Goal: Task Accomplishment & Management: Use online tool/utility

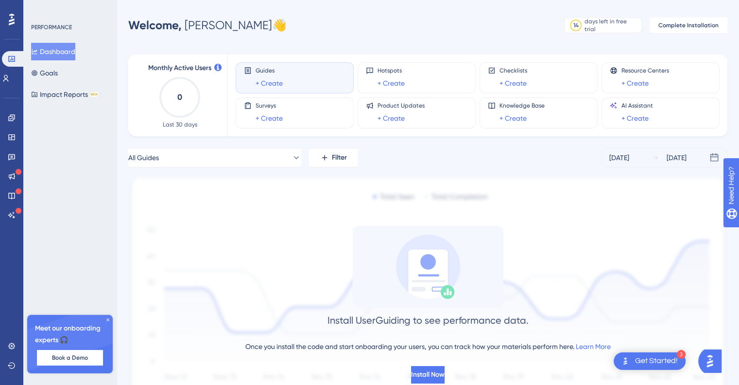
click at [280, 69] on span "Guides" at bounding box center [269, 71] width 27 height 8
click at [278, 80] on link "+ Create" at bounding box center [269, 83] width 27 height 12
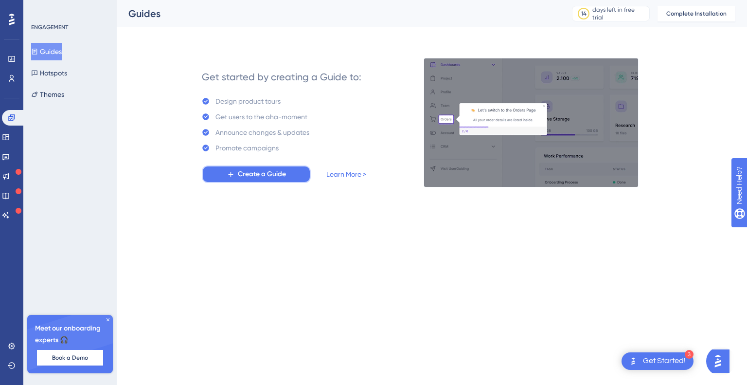
click at [293, 173] on button "Create a Guide" at bounding box center [256, 174] width 109 height 18
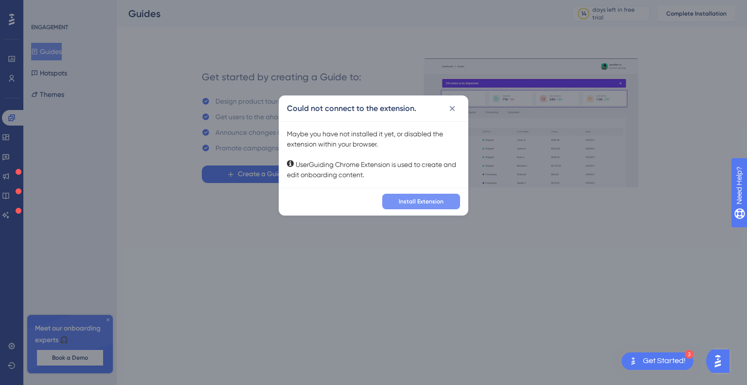
click at [437, 204] on span "Install Extension" at bounding box center [421, 201] width 45 height 8
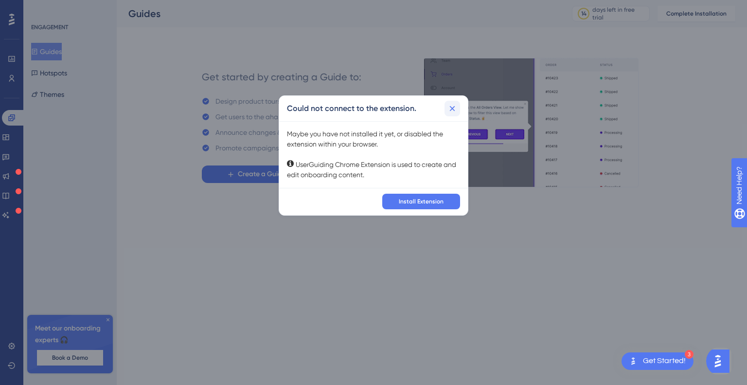
click at [451, 105] on icon at bounding box center [452, 109] width 10 height 10
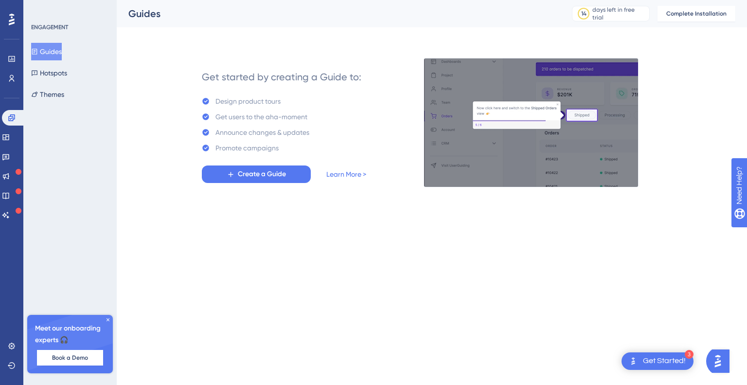
click at [605, 14] on div "days left in free trial" at bounding box center [619, 14] width 54 height 16
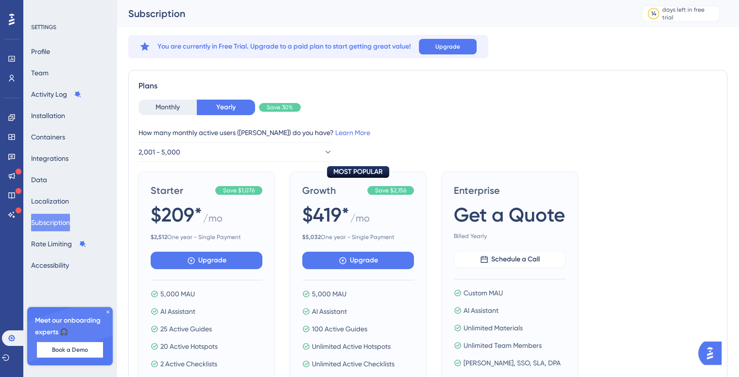
click at [21, 16] on div "Performance Users Engagement Widgets Feedback Product Updates Knowledge Base AI…" at bounding box center [11, 188] width 23 height 377
click at [12, 16] on icon at bounding box center [12, 19] width 6 height 13
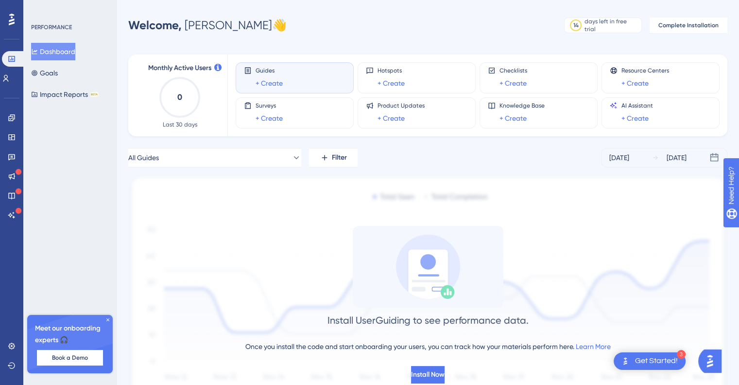
click at [280, 73] on span "Guides" at bounding box center [269, 71] width 27 height 8
click at [282, 109] on div "Surveys + Create" at bounding box center [295, 113] width 102 height 22
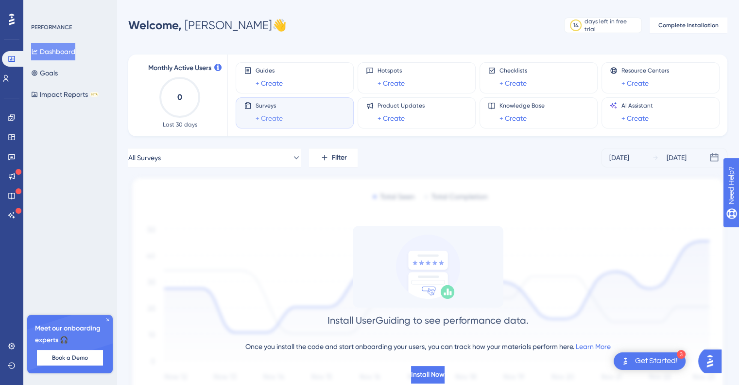
click at [272, 120] on link "+ Create" at bounding box center [269, 118] width 27 height 12
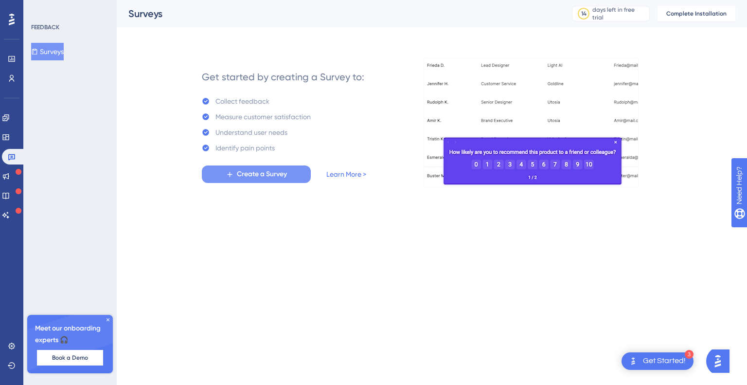
click at [275, 182] on button "Create a Survey" at bounding box center [256, 174] width 109 height 18
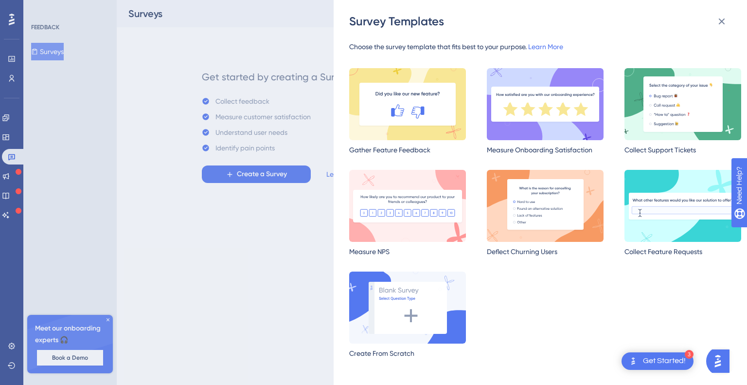
click at [731, 19] on div "Survey Templates" at bounding box center [541, 22] width 384 height 16
click at [718, 16] on icon at bounding box center [722, 22] width 12 height 12
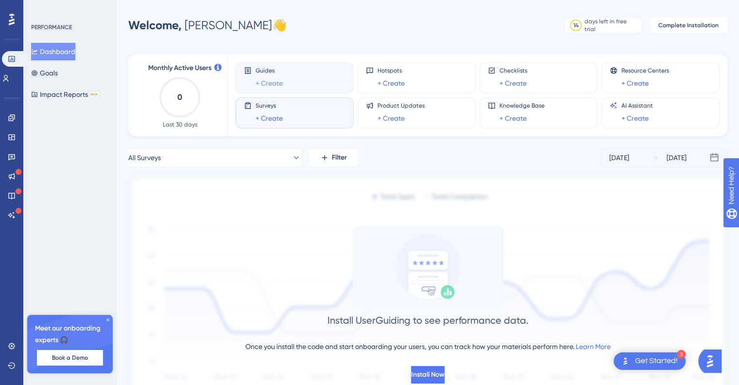
click at [271, 81] on link "+ Create" at bounding box center [269, 83] width 27 height 12
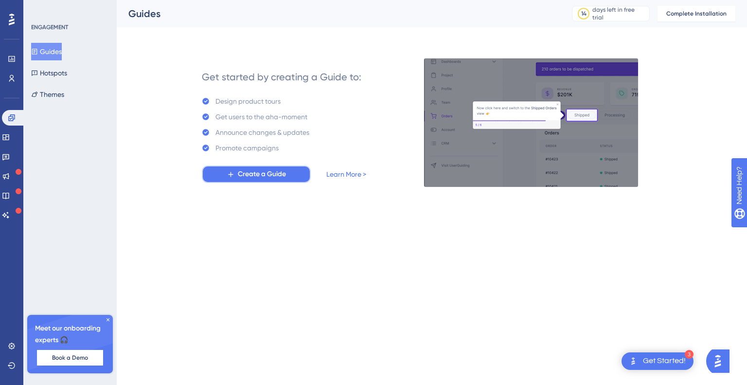
click at [296, 174] on button "Create a Guide" at bounding box center [256, 174] width 109 height 18
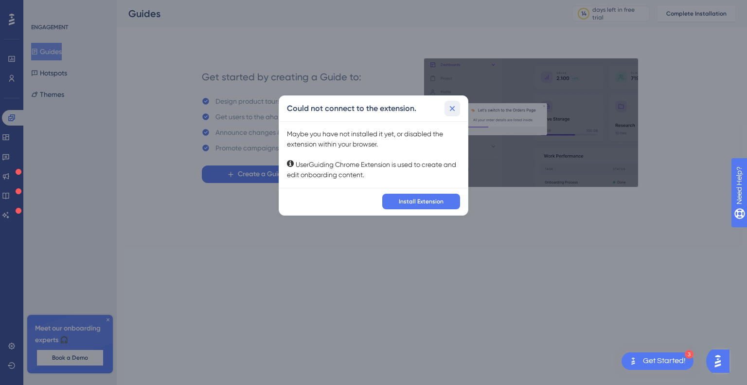
click at [453, 108] on icon at bounding box center [452, 107] width 5 height 5
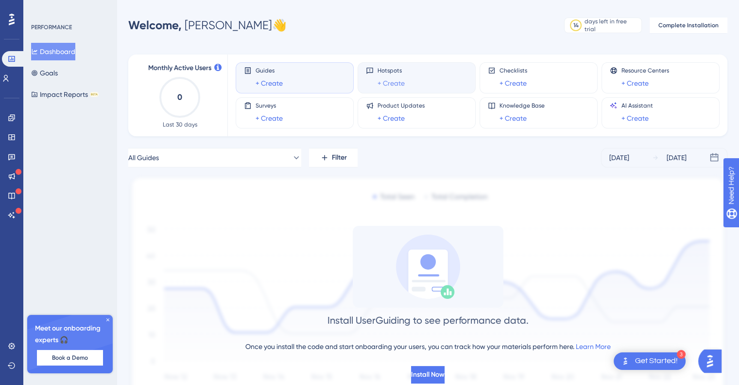
click at [387, 77] on link "+ Create" at bounding box center [391, 83] width 27 height 12
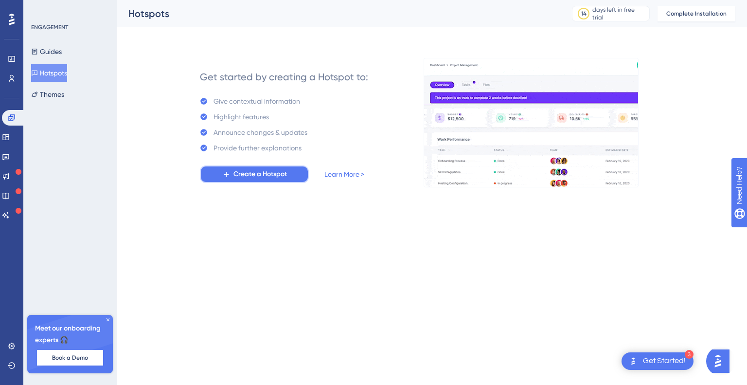
click at [292, 173] on button "Create a Hotspot" at bounding box center [254, 174] width 109 height 18
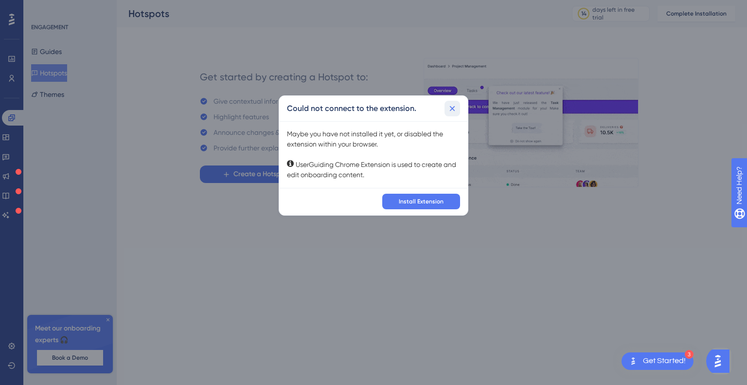
click at [452, 106] on icon at bounding box center [452, 109] width 10 height 10
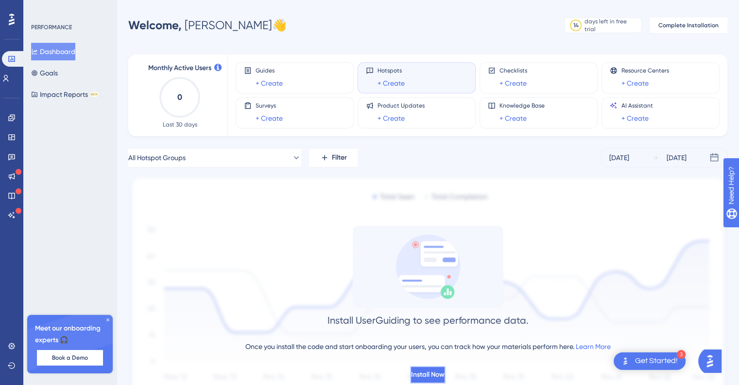
click at [446, 372] on button "Install Now" at bounding box center [427, 375] width 35 height 18
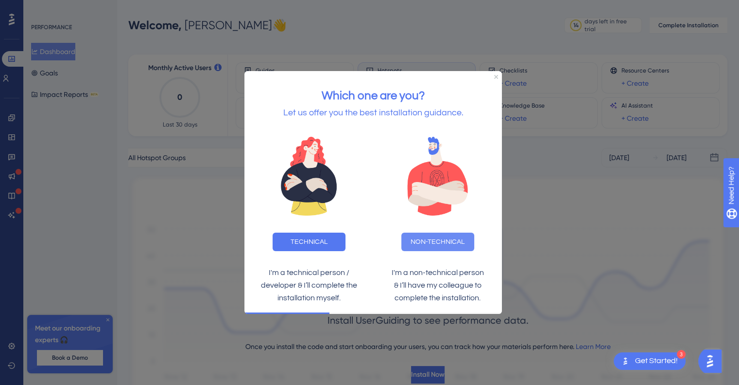
click at [420, 240] on button "NON-TECHNICAL" at bounding box center [438, 241] width 73 height 18
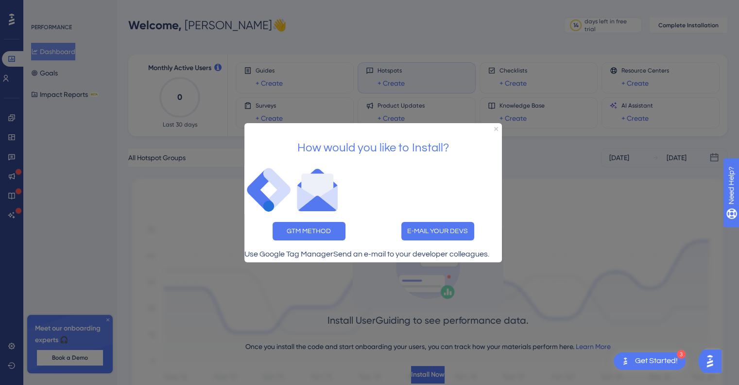
drag, startPoint x: 500, startPoint y: 102, endPoint x: 253, endPoint y: 0, distance: 266.8
click at [500, 102] on div at bounding box center [369, 192] width 739 height 385
click at [494, 126] on icon "Close Preview" at bounding box center [496, 128] width 4 height 4
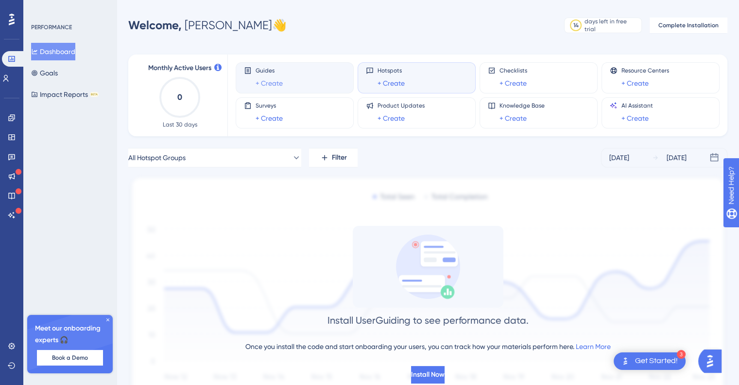
click at [274, 88] on link "+ Create" at bounding box center [269, 83] width 27 height 12
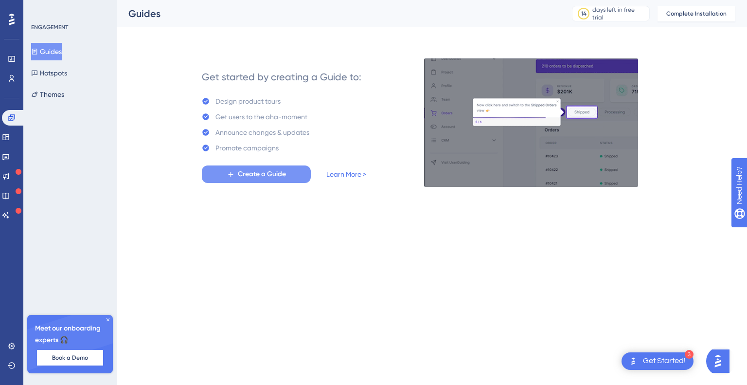
click at [293, 172] on button "Create a Guide" at bounding box center [256, 174] width 109 height 18
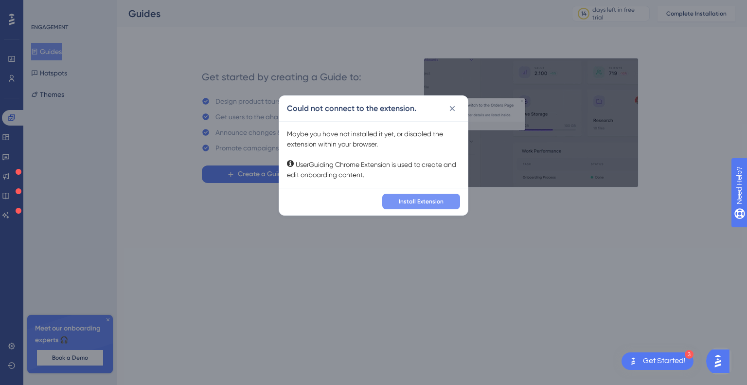
click at [399, 202] on button "Install Extension" at bounding box center [421, 201] width 78 height 16
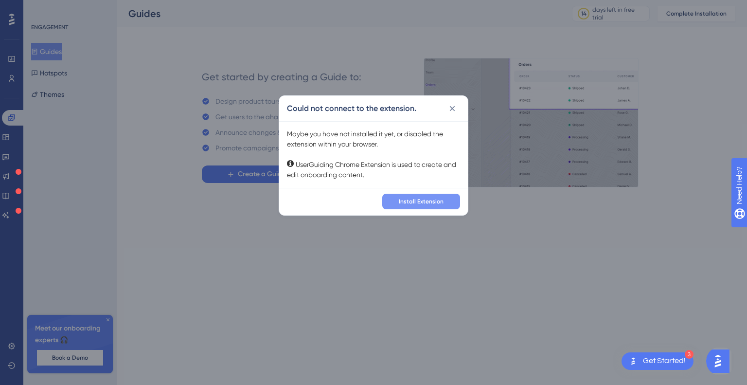
click at [427, 202] on span "Install Extension" at bounding box center [421, 201] width 45 height 8
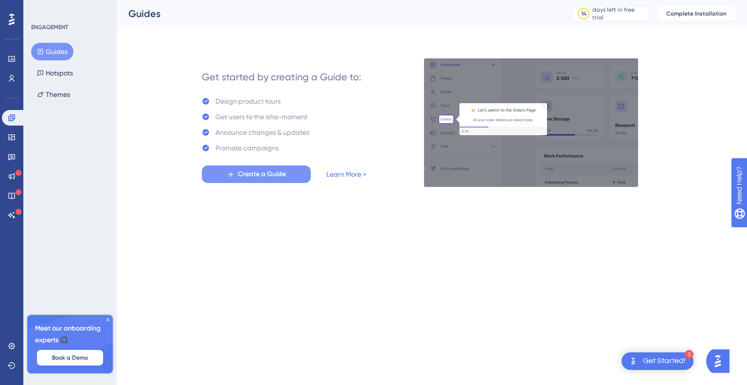
click at [271, 175] on span "Create a Guide" at bounding box center [262, 174] width 48 height 12
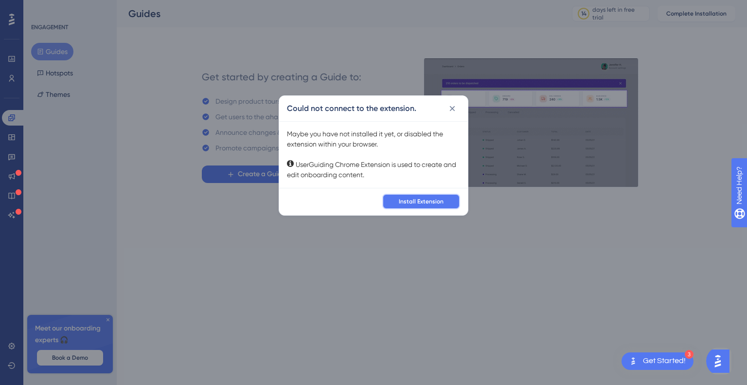
click at [393, 200] on button "Install Extension" at bounding box center [421, 201] width 78 height 16
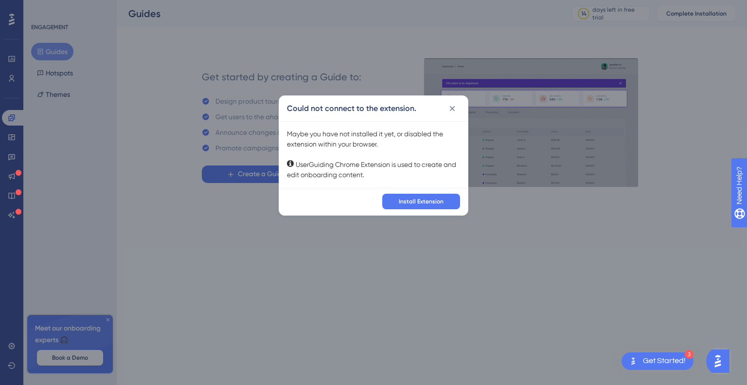
click at [443, 87] on div "Could not connect to the extension. Maybe you have not installed it yet, or dis…" at bounding box center [373, 192] width 747 height 385
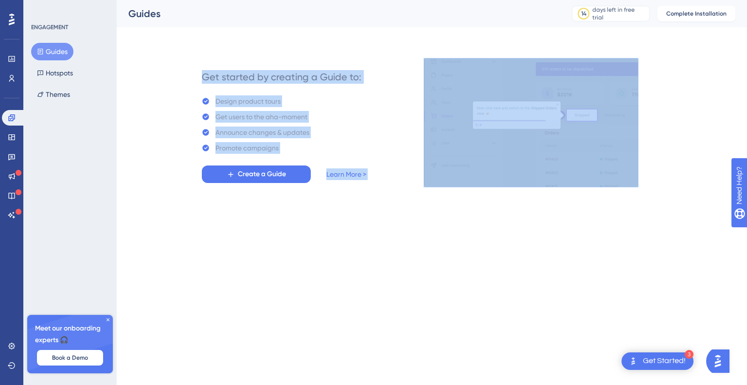
drag, startPoint x: 746, startPoint y: 40, endPoint x: 746, endPoint y: 20, distance: 19.4
click at [746, 20] on div "Performance Users Engagement Widgets Feedback Product Updates Knowledge Base AI…" at bounding box center [432, 101] width 630 height 202
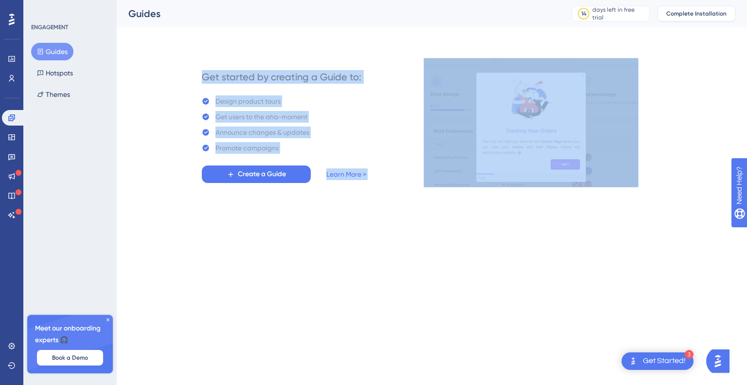
click at [706, 13] on span "Complete Installation" at bounding box center [696, 14] width 60 height 8
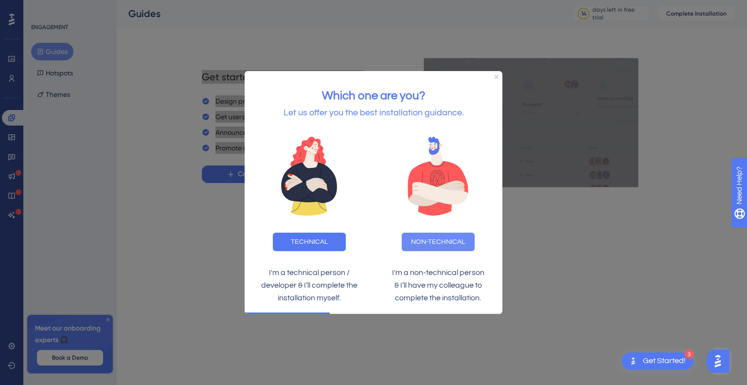
click at [416, 242] on button "NON-TECHNICAL" at bounding box center [438, 241] width 73 height 18
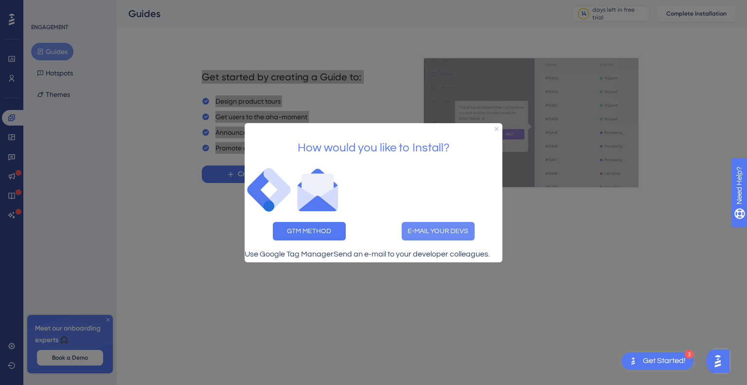
click at [440, 221] on button "E-MAIL YOUR DEVS" at bounding box center [438, 230] width 73 height 18
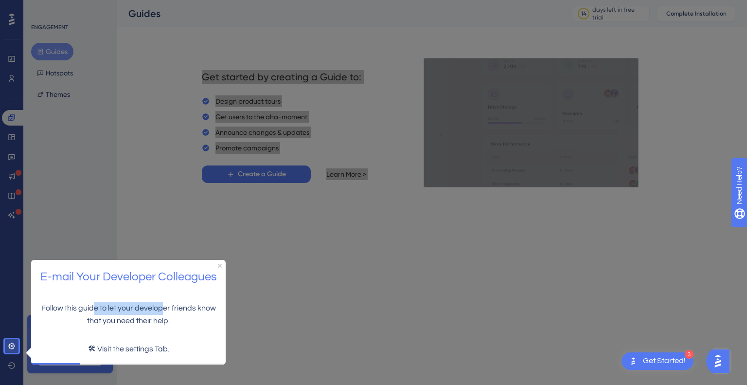
drag, startPoint x: 91, startPoint y: 311, endPoint x: 162, endPoint y: 309, distance: 71.0
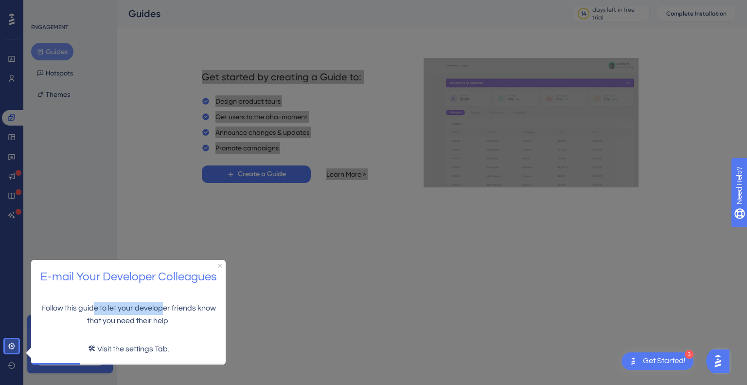
click at [162, 309] on p "Follow this guide to let your developer friends know that you need their help." at bounding box center [128, 313] width 179 height 25
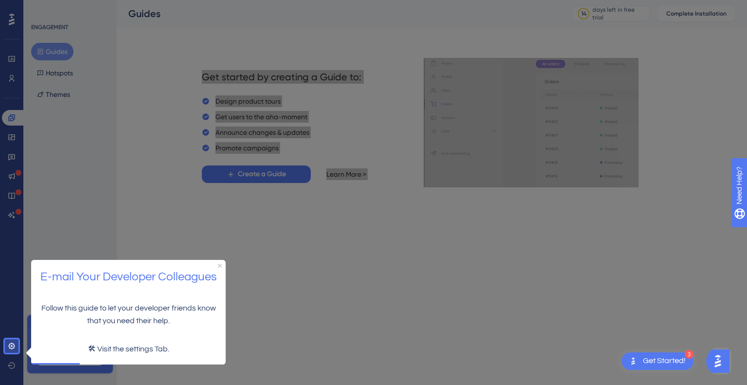
drag, startPoint x: 164, startPoint y: 316, endPoint x: 146, endPoint y: 332, distance: 23.7
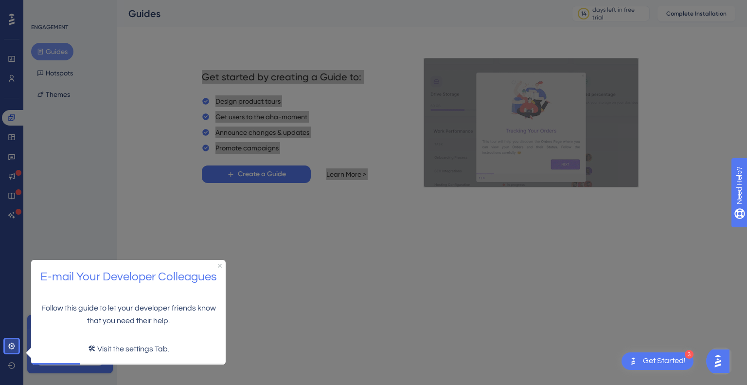
click at [164, 317] on p "Follow this guide to let your developer friends know that you need their help." at bounding box center [128, 313] width 179 height 25
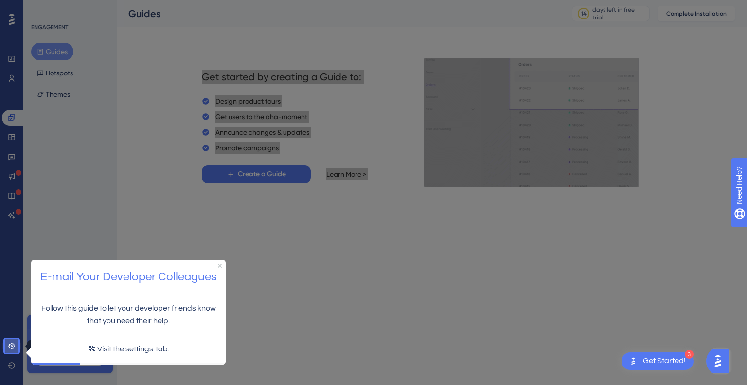
click at [17, 344] on link at bounding box center [11, 346] width 19 height 16
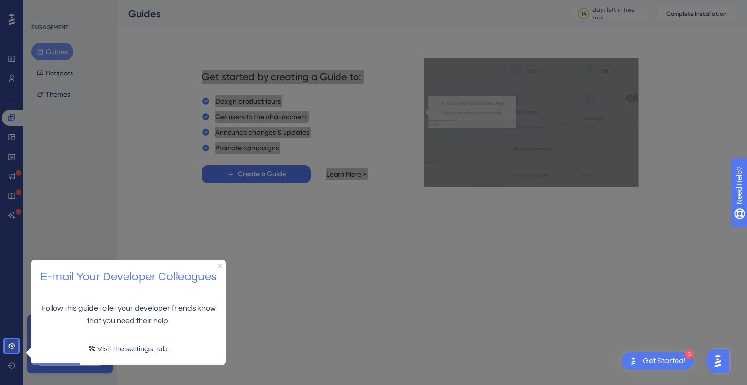
click at [222, 261] on div "E-mail Your Developer Colleagues" at bounding box center [128, 276] width 194 height 35
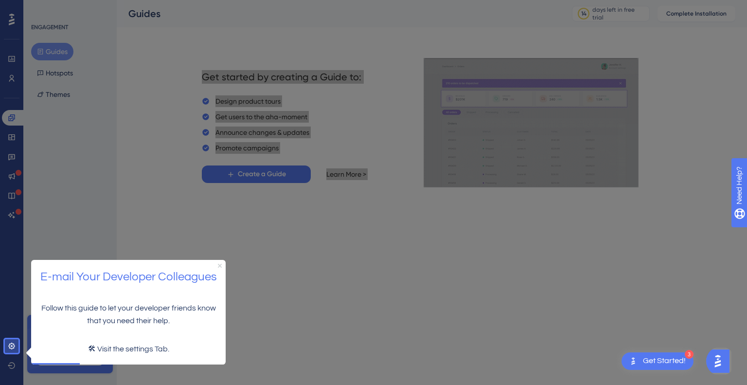
drag, startPoint x: 221, startPoint y: 263, endPoint x: 242, endPoint y: 513, distance: 251.3
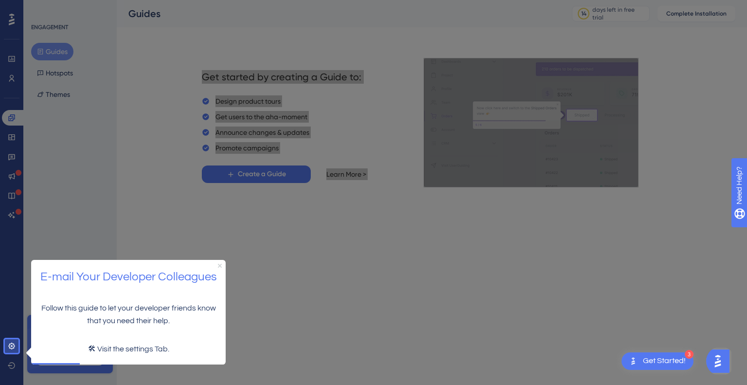
click at [221, 263] on icon "Close Preview" at bounding box center [220, 265] width 4 height 4
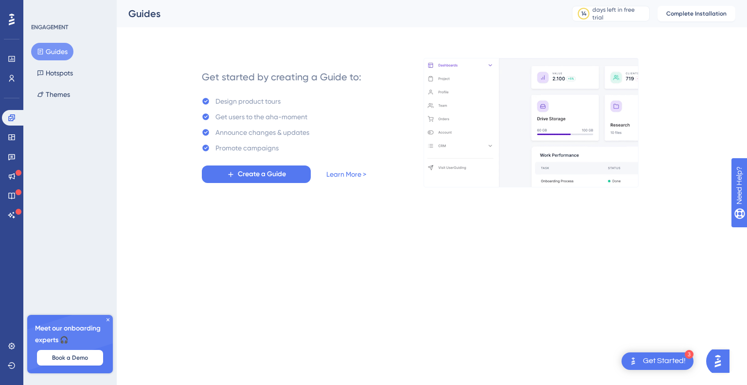
click at [724, 127] on div "Get started by creating a Guide to: Design product tours Get users to the aha-m…" at bounding box center [449, 122] width 572 height 128
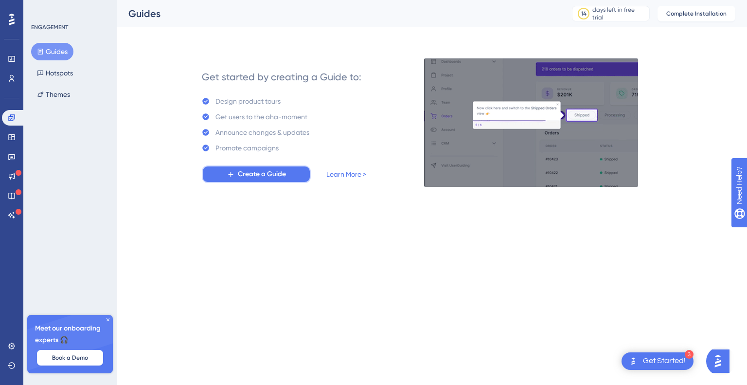
click at [248, 167] on button "Create a Guide" at bounding box center [256, 174] width 109 height 18
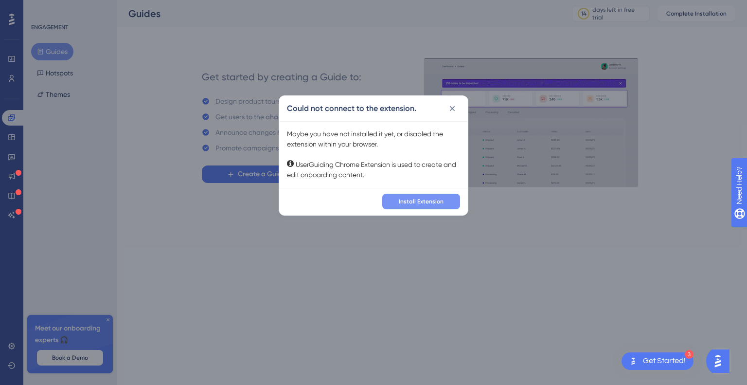
click at [426, 197] on span "Install Extension" at bounding box center [421, 201] width 45 height 8
